Goal: Transaction & Acquisition: Purchase product/service

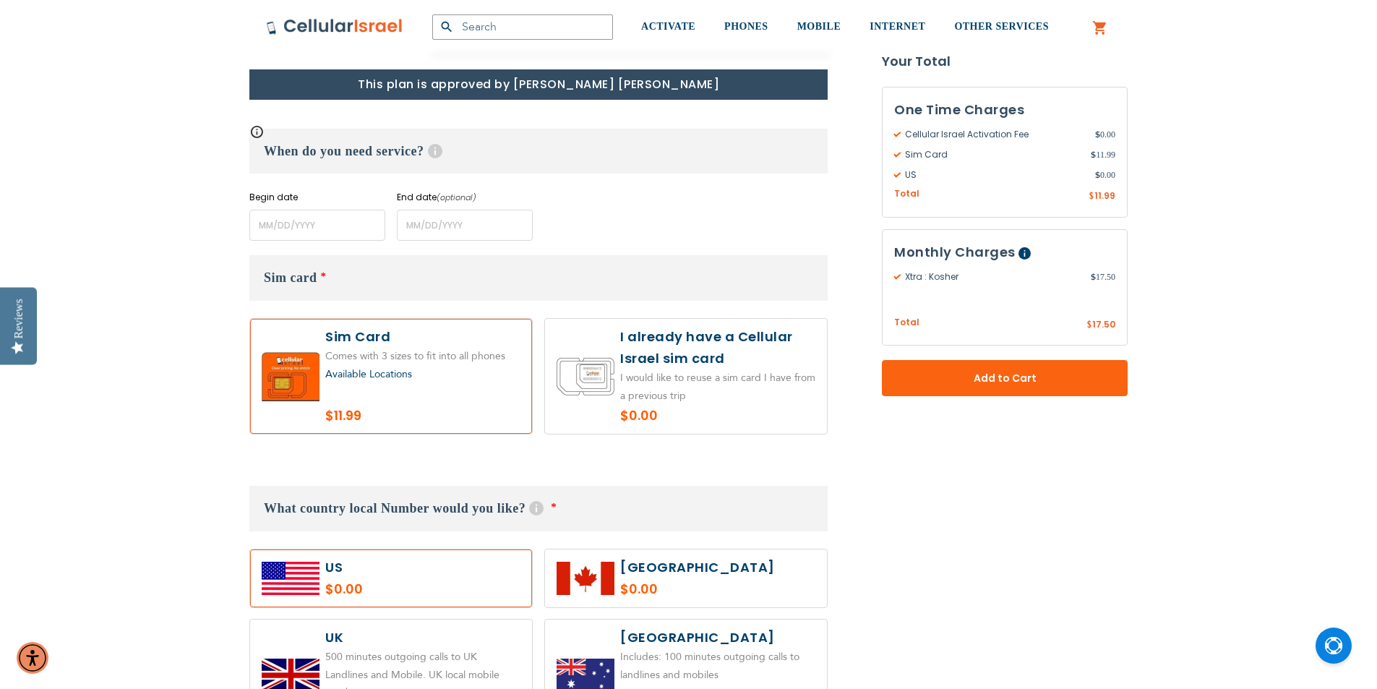
scroll to position [650, 0]
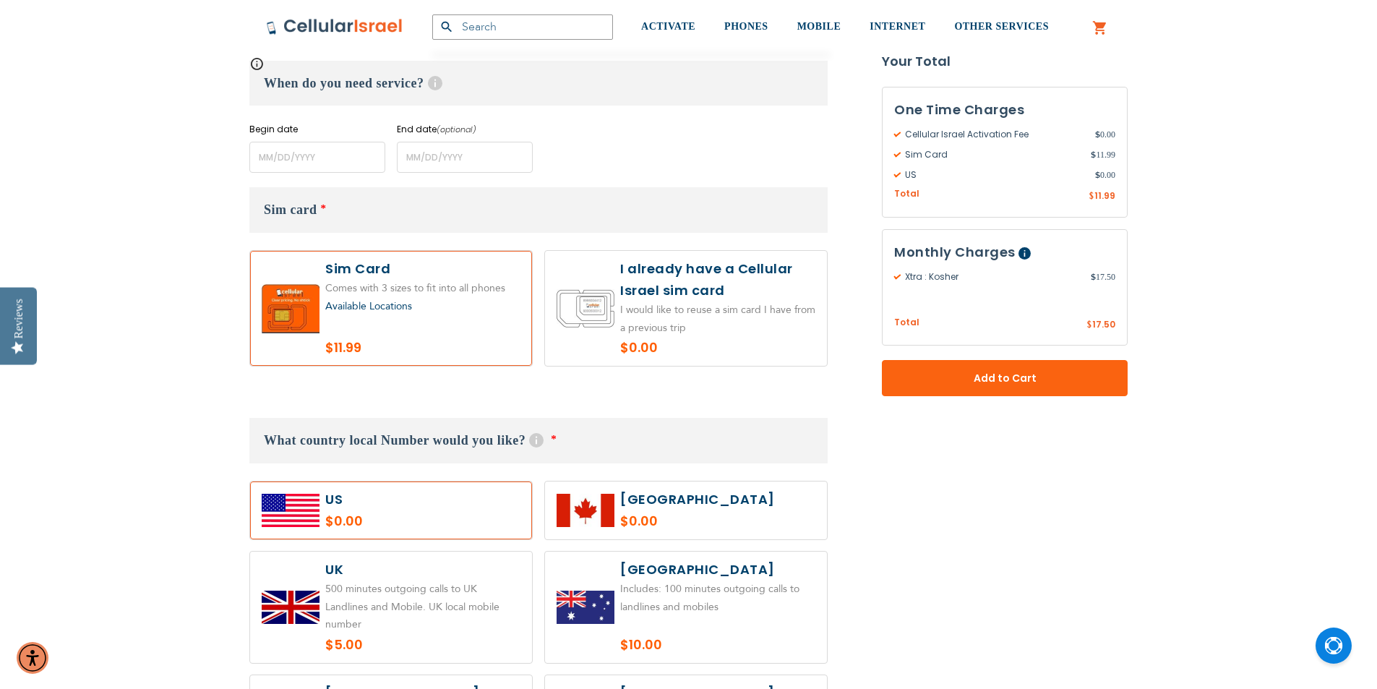
click at [598, 299] on label at bounding box center [686, 308] width 282 height 115
radio input "true"
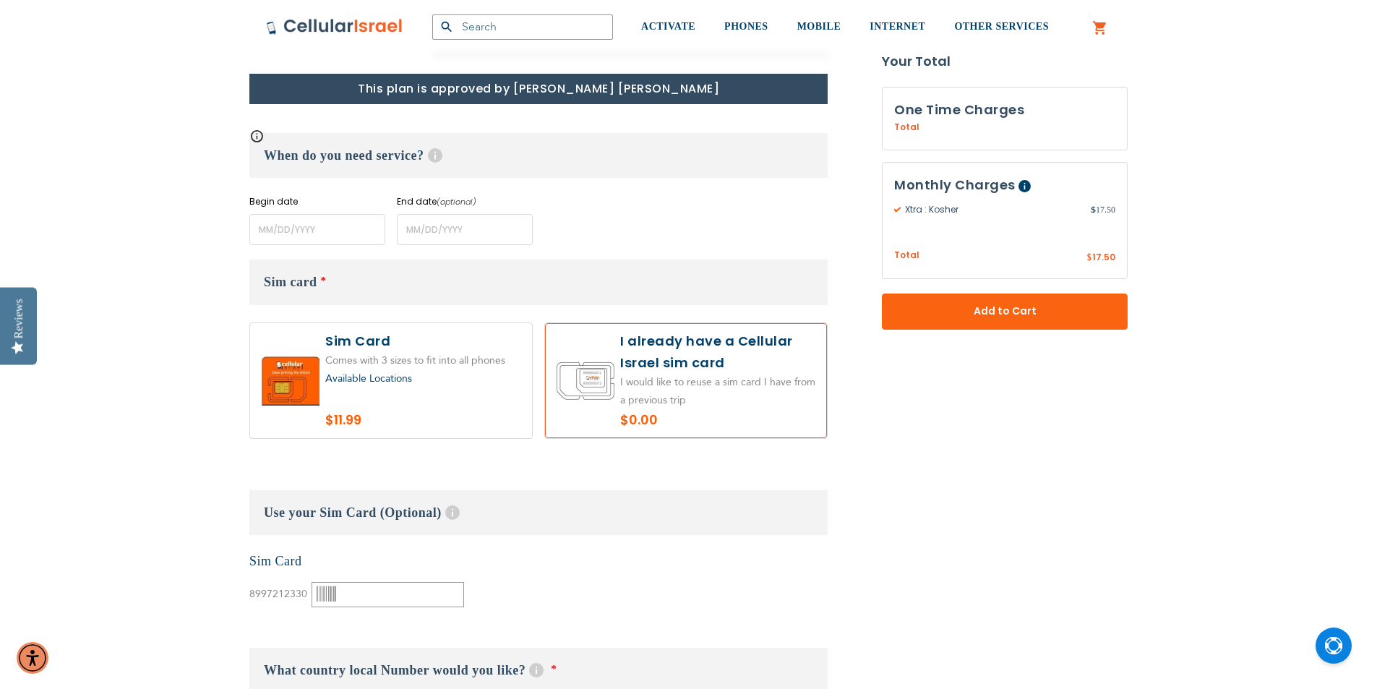
scroll to position [506, 0]
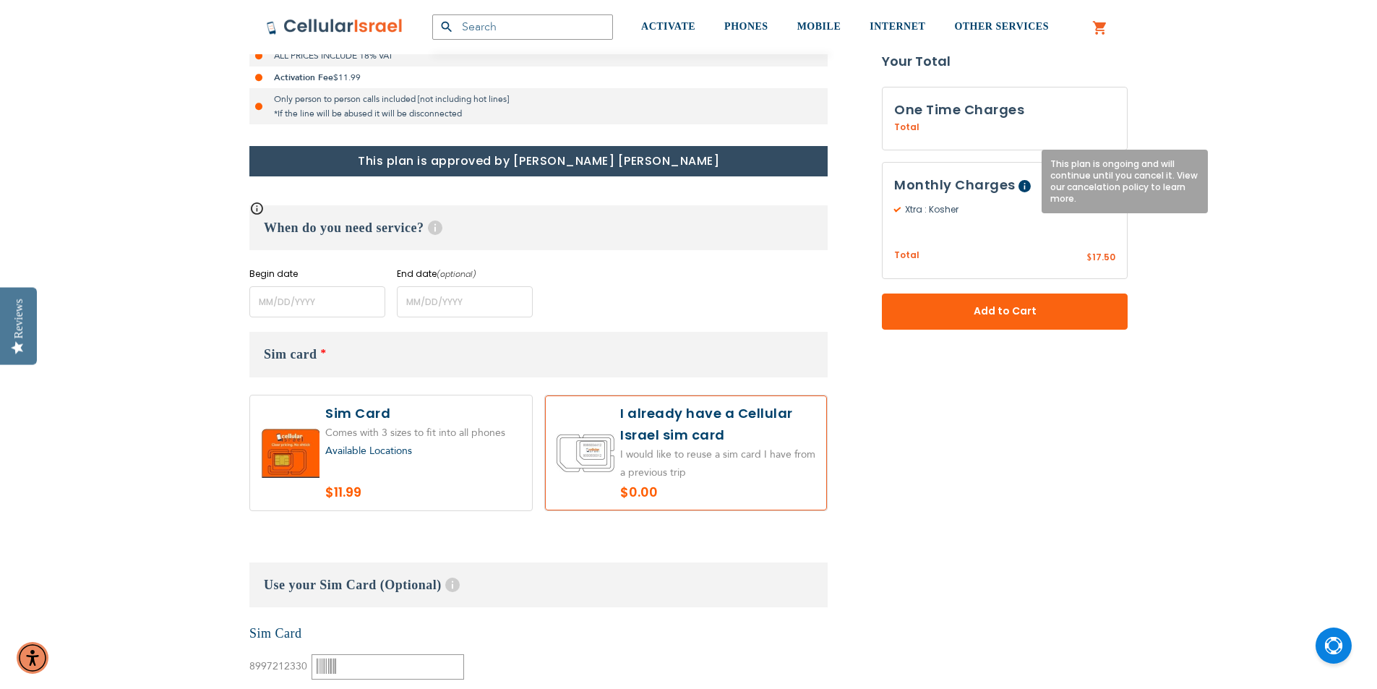
click at [1019, 186] on span "Help" at bounding box center [1024, 186] width 12 height 12
click at [366, 449] on span "Available Locations" at bounding box center [368, 451] width 87 height 14
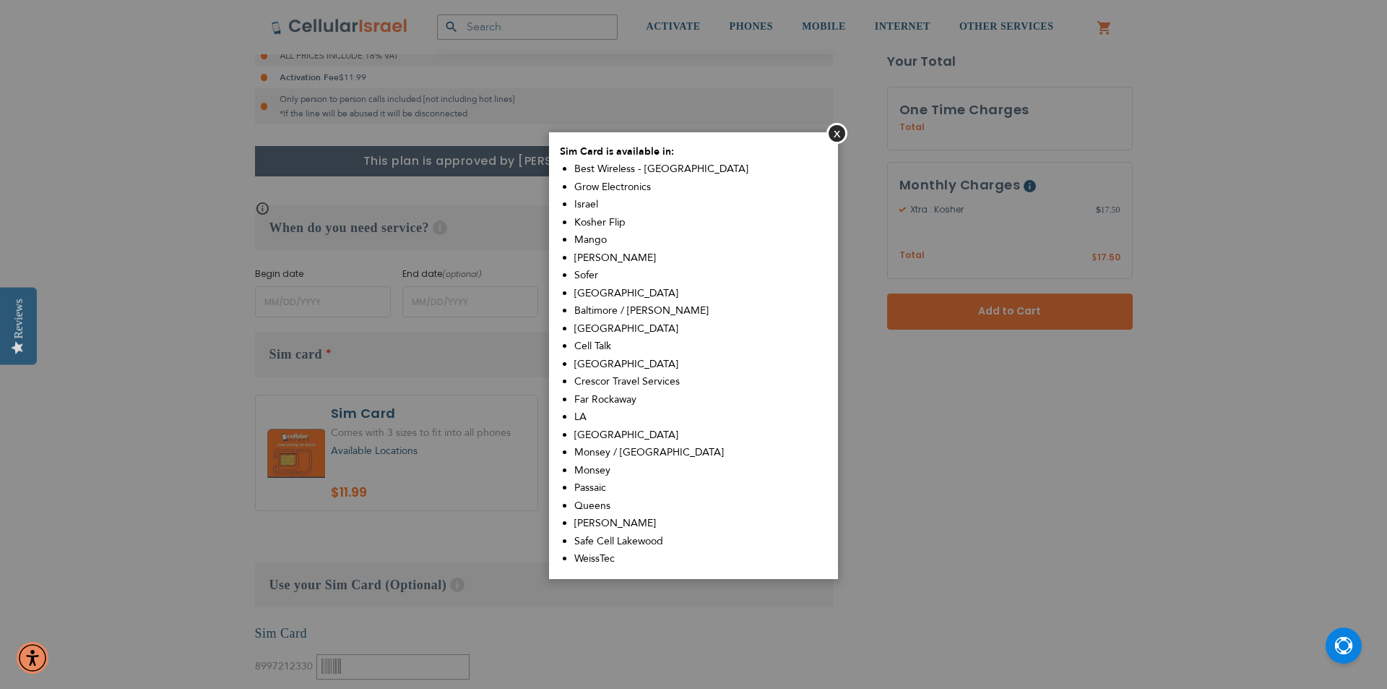
click at [1208, 249] on aside "Close Sim Card is available in: Best Wireless - [GEOGRAPHIC_DATA] Grow Electron…" at bounding box center [693, 344] width 1387 height 689
click at [839, 137] on button "Close" at bounding box center [837, 133] width 21 height 21
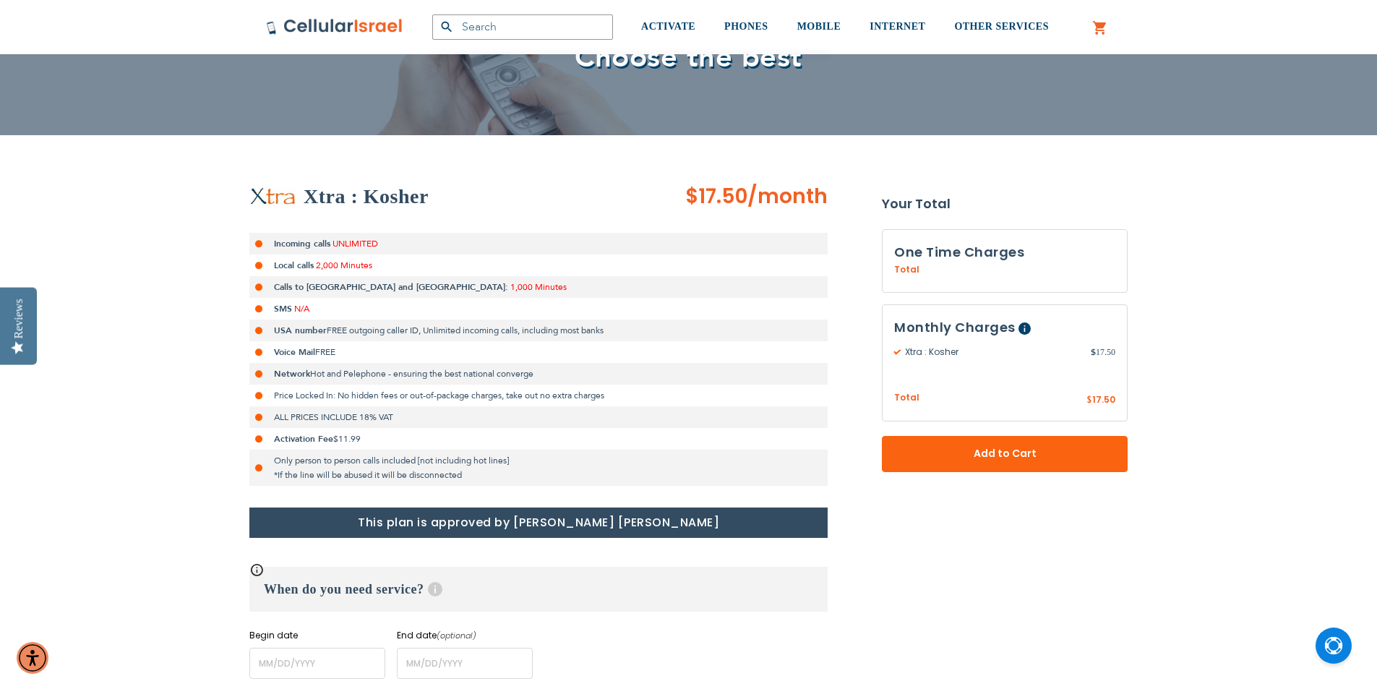
scroll to position [72, 0]
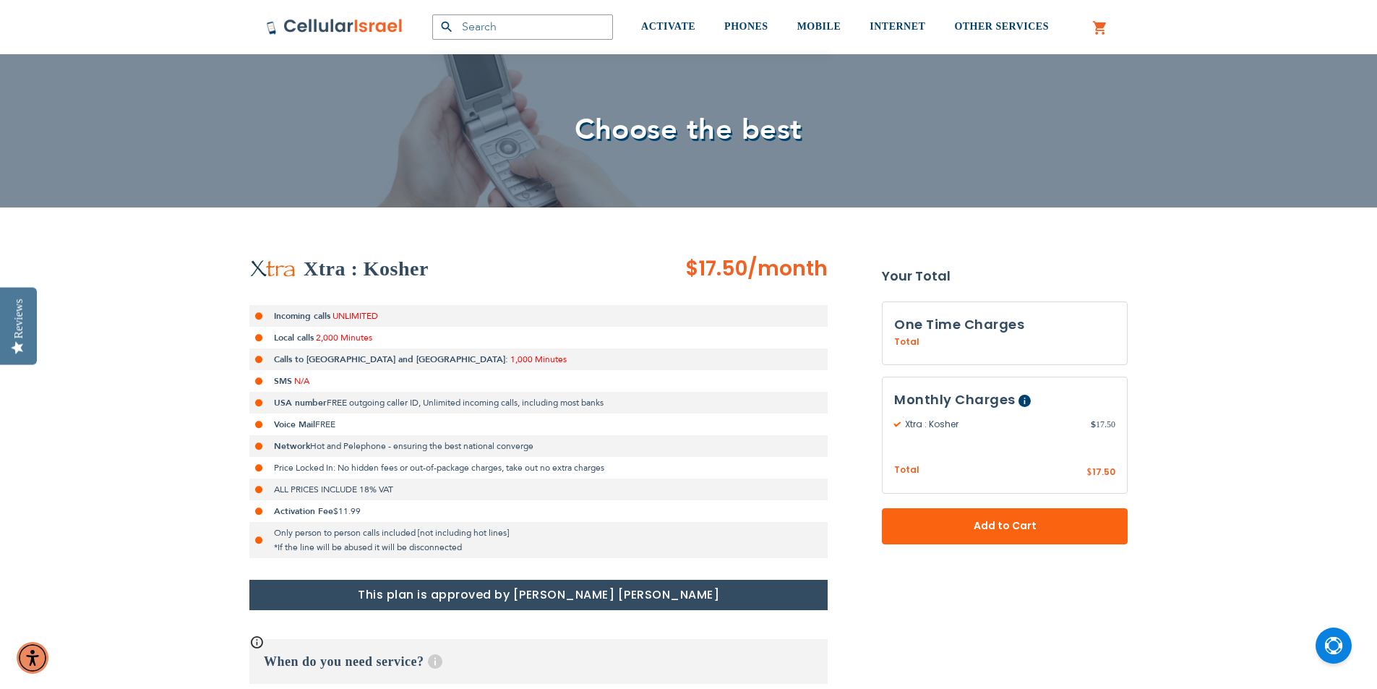
drag, startPoint x: 411, startPoint y: 340, endPoint x: 384, endPoint y: 353, distance: 29.4
